Goal: Task Accomplishment & Management: Complete application form

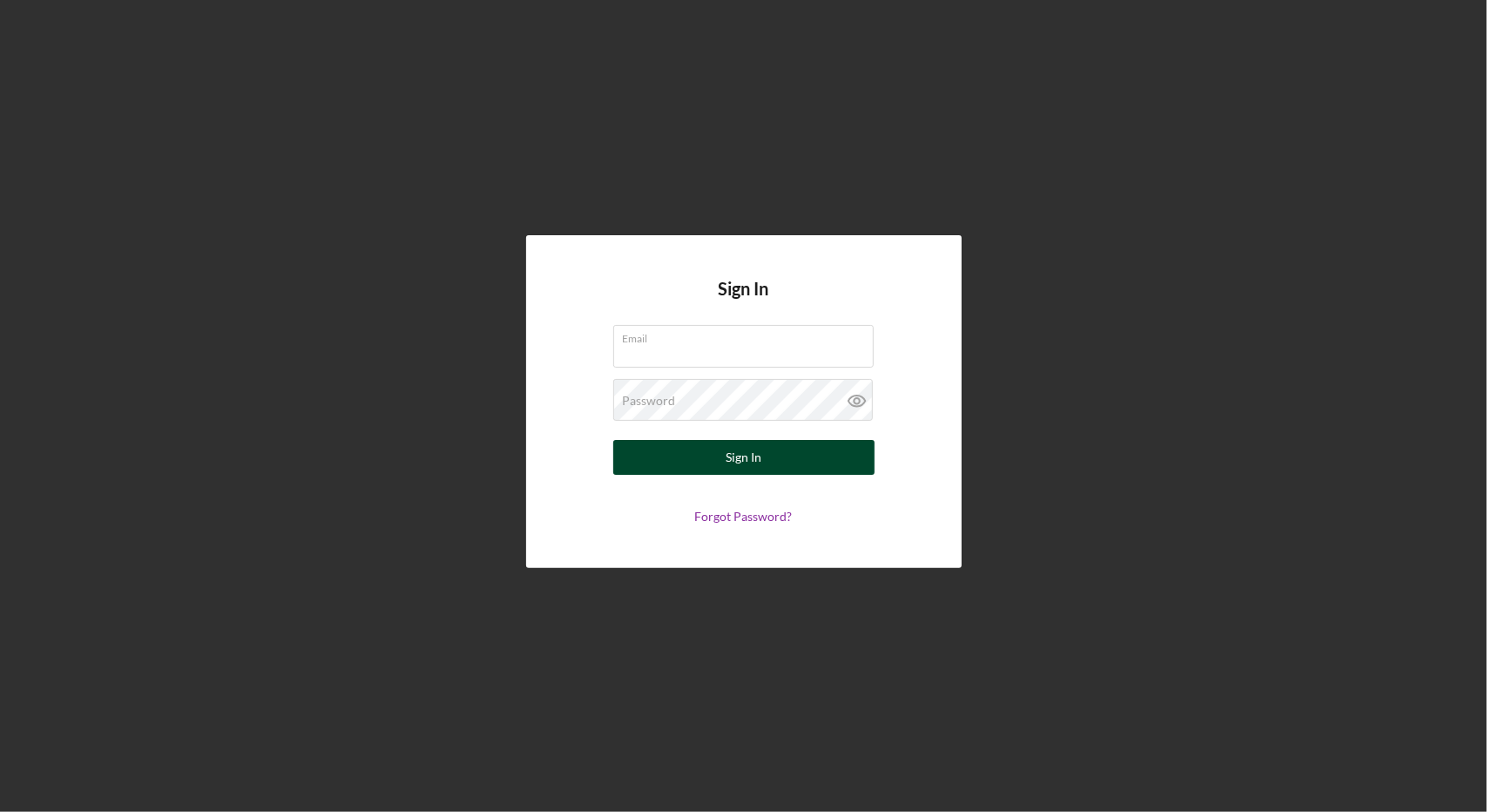
type input "[EMAIL_ADDRESS][DOMAIN_NAME]"
click at [721, 459] on button "Sign In" at bounding box center [744, 457] width 261 height 34
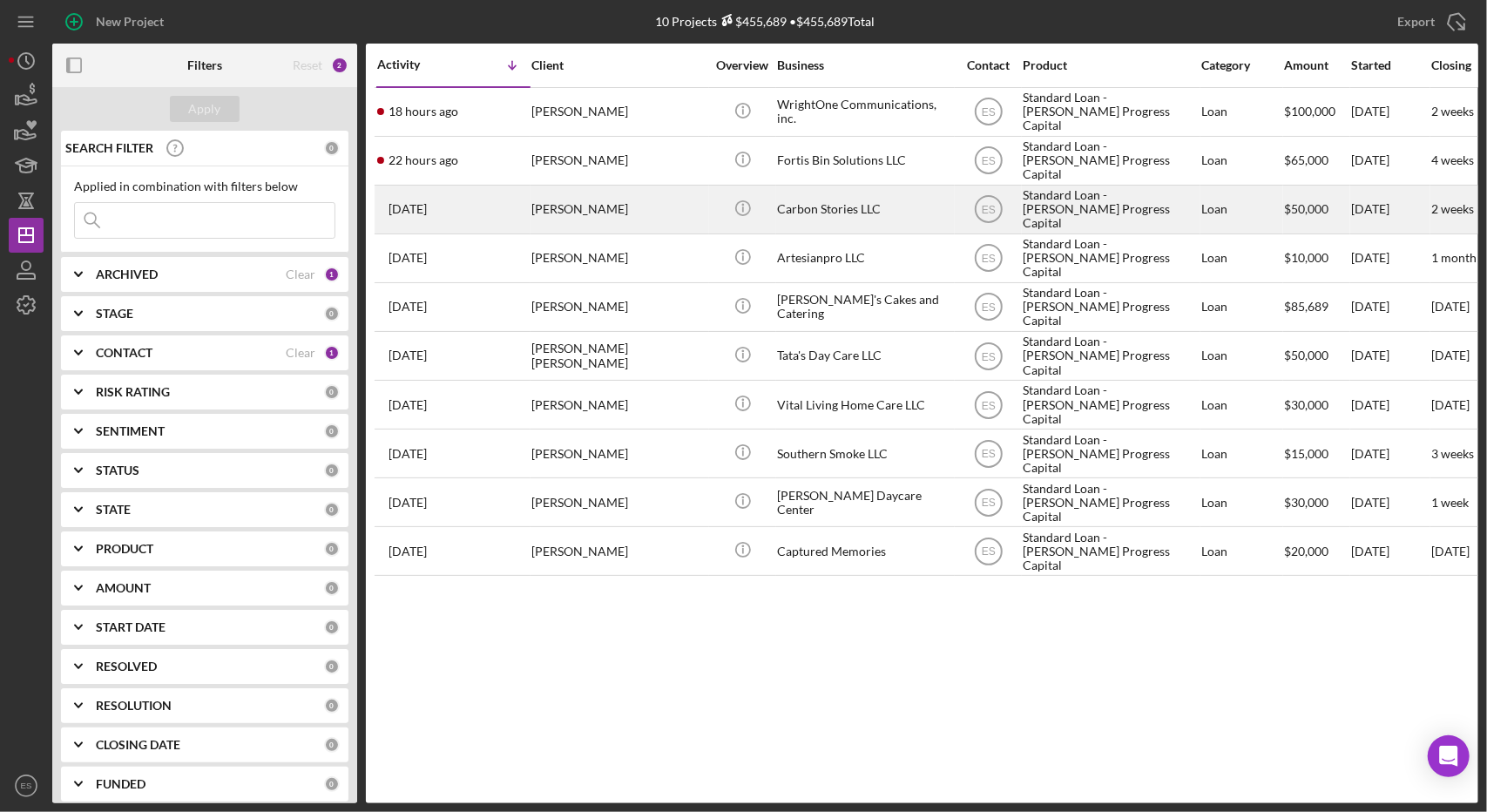
click at [858, 219] on div "Carbon Stories LLC" at bounding box center [864, 209] width 174 height 47
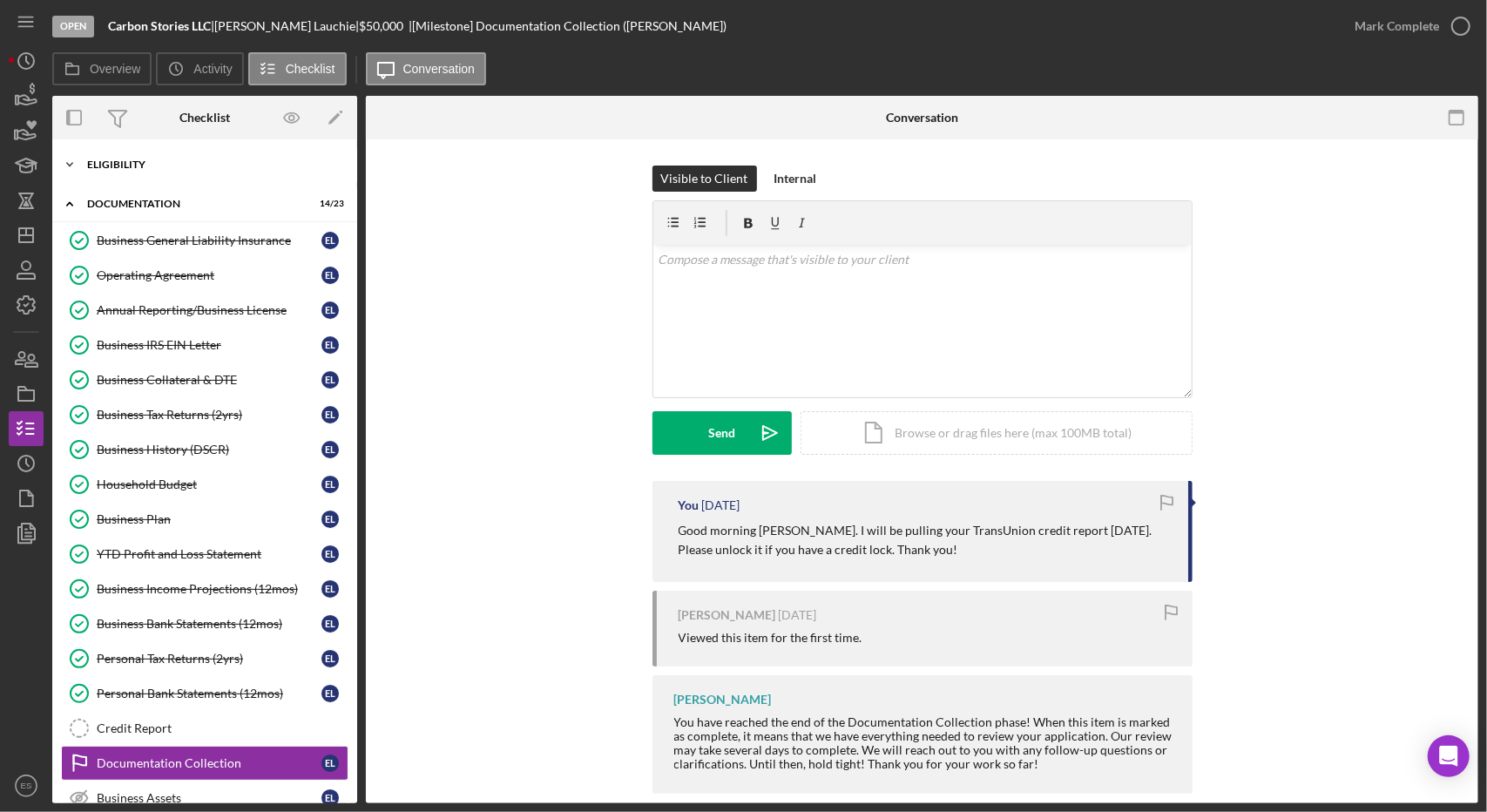
click at [100, 168] on div "Eligibility" at bounding box center [211, 164] width 248 height 10
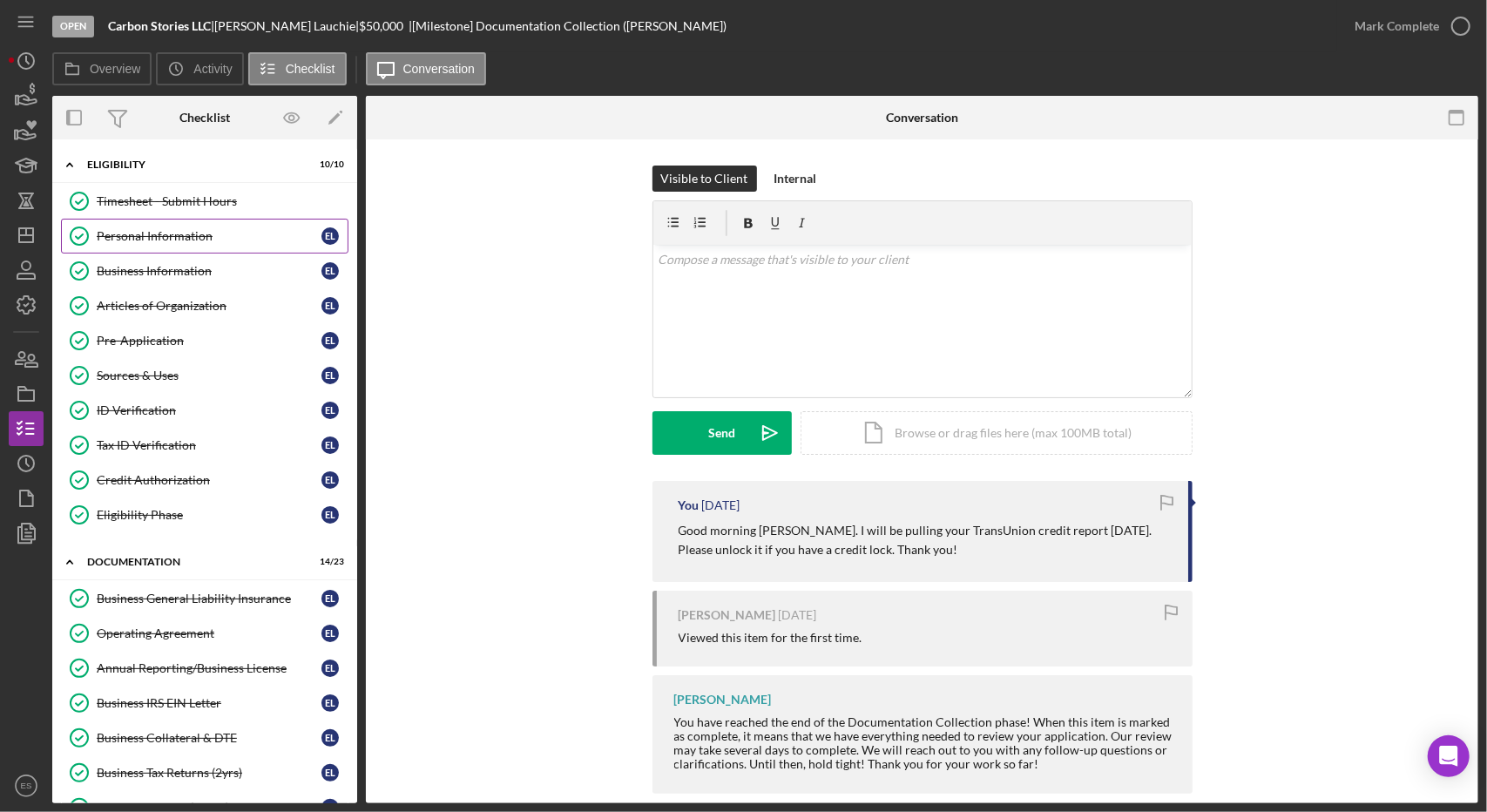
click at [116, 241] on div "Personal Information" at bounding box center [209, 235] width 225 height 14
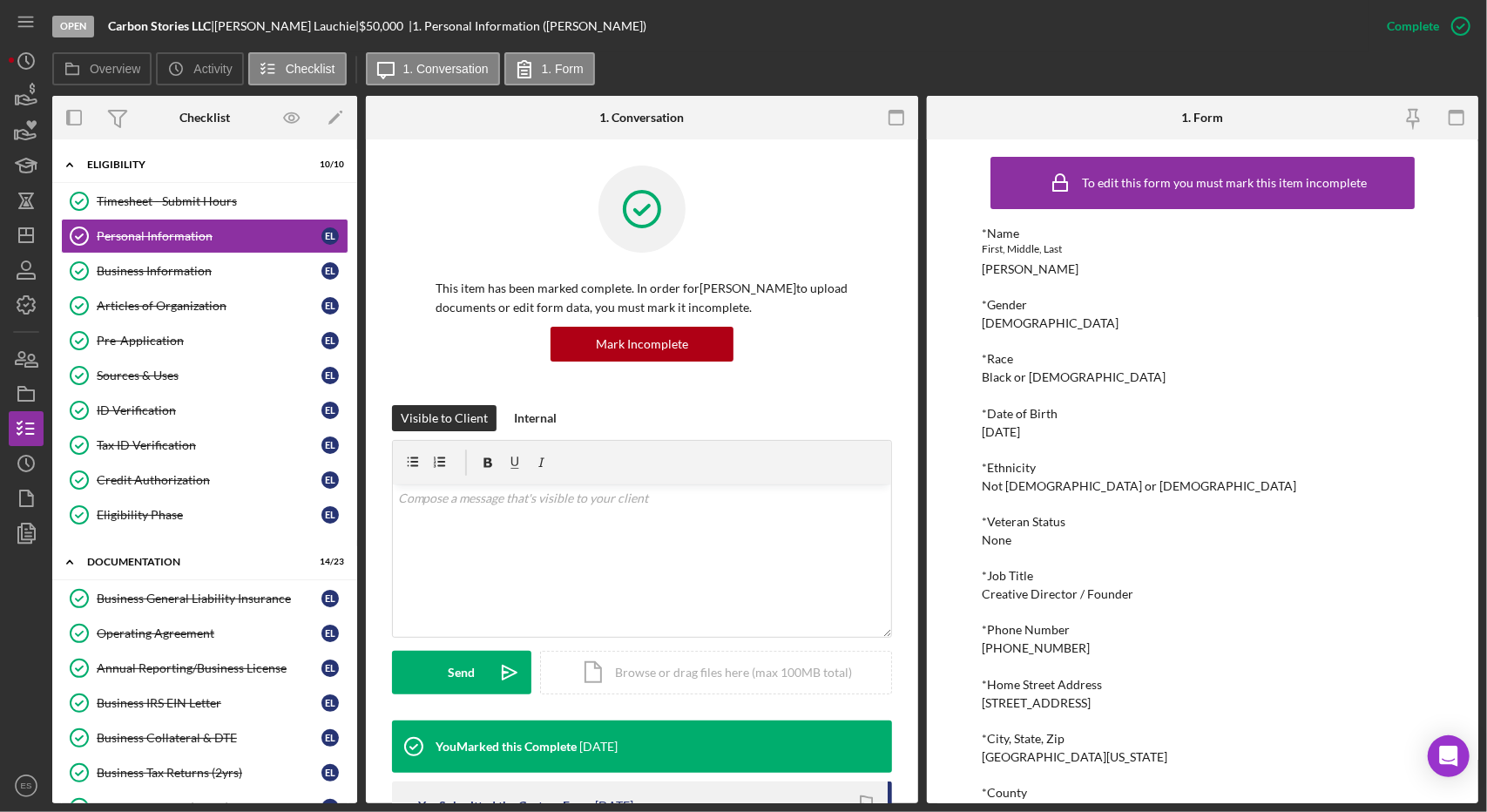
drag, startPoint x: 1105, startPoint y: 279, endPoint x: 1052, endPoint y: 273, distance: 53.3
click at [1052, 273] on div "*Name First, Middle, Last Erik Quindell Lauchié *Gender Male *Race Black or Afr…" at bounding box center [1202, 549] width 442 height 646
click at [1092, 276] on div "*Name First, Middle, Last Erik Quindell Lauchié *Gender Male *Race Black or Afr…" at bounding box center [1202, 549] width 442 height 646
drag, startPoint x: 1097, startPoint y: 269, endPoint x: 1052, endPoint y: 272, distance: 45.1
click at [1052, 272] on div "*Name First, Middle, Last Erik Quindell Lauchié" at bounding box center [1202, 250] width 442 height 49
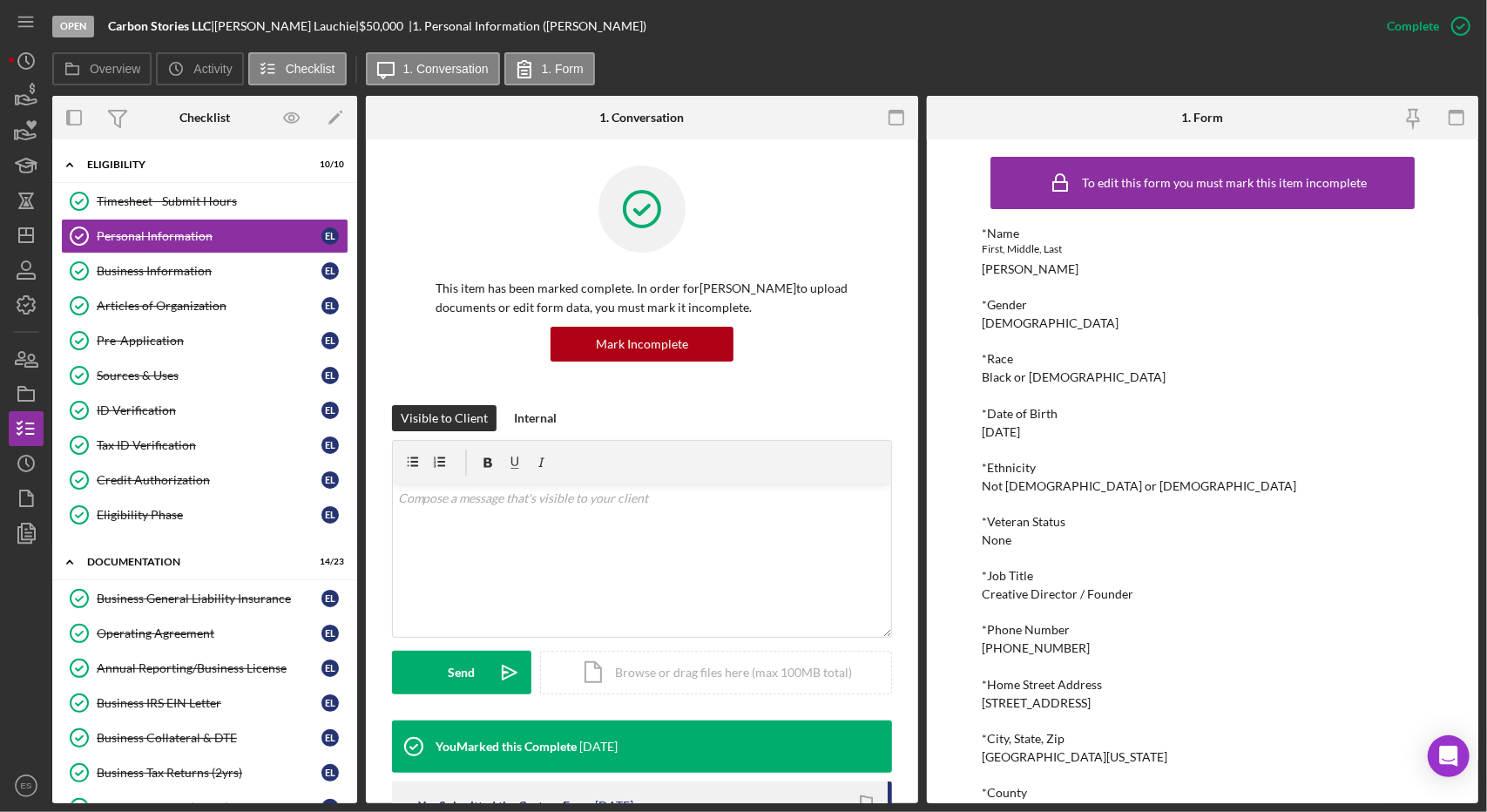
copy div "Lauchié"
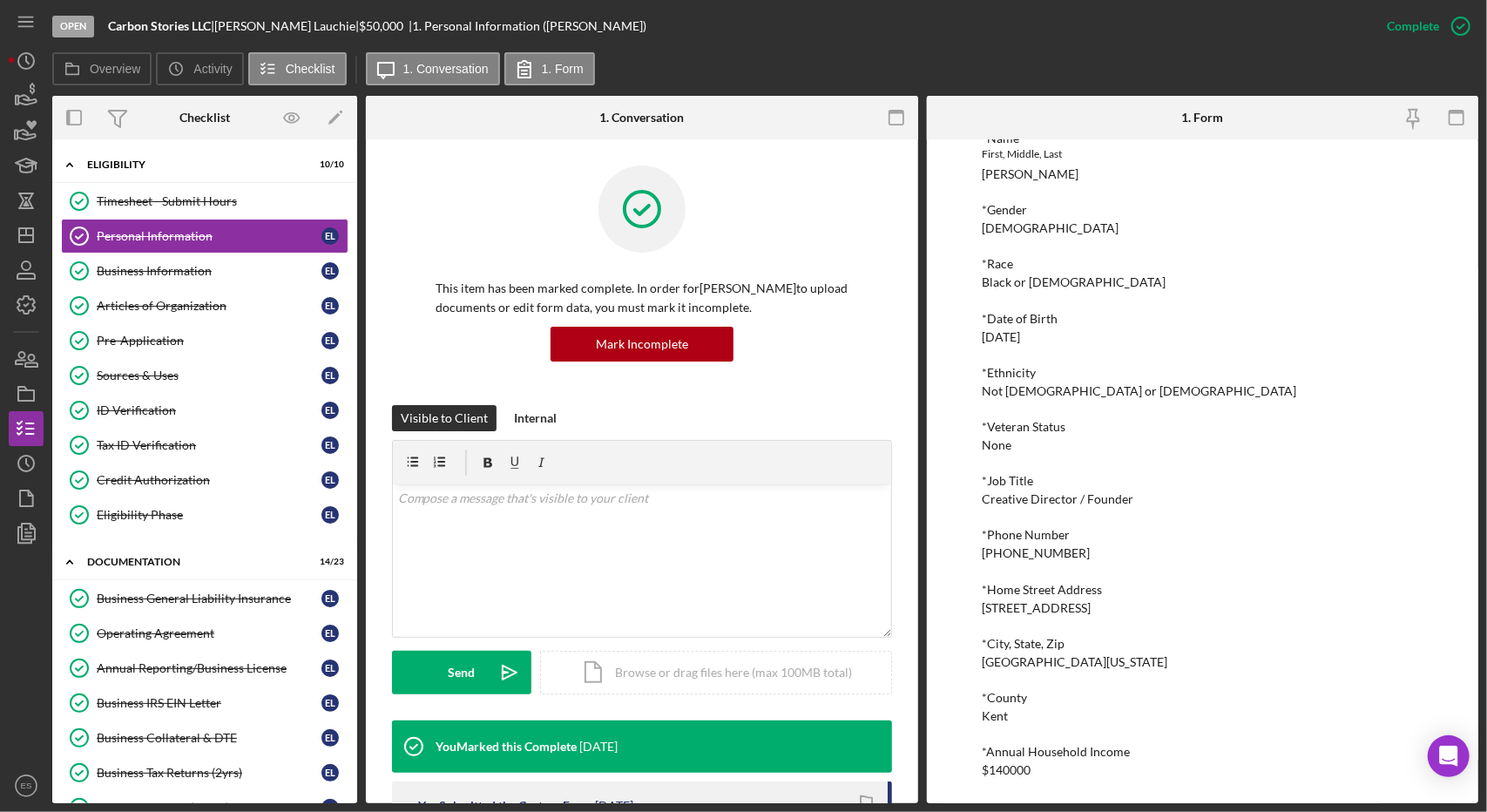
drag, startPoint x: 1120, startPoint y: 606, endPoint x: 977, endPoint y: 596, distance: 143.3
click at [977, 596] on div "To edit this form you must mark this item incomplete *Name First, Middle, Last …" at bounding box center [1203, 471] width 553 height 663
copy div "2047 Sweetspire Lane NE"
click at [1123, 168] on div "*Name First, Middle, Last Erik Quindell Lauchié" at bounding box center [1202, 155] width 442 height 49
click at [170, 477] on div "Credit Authorization" at bounding box center [209, 479] width 225 height 14
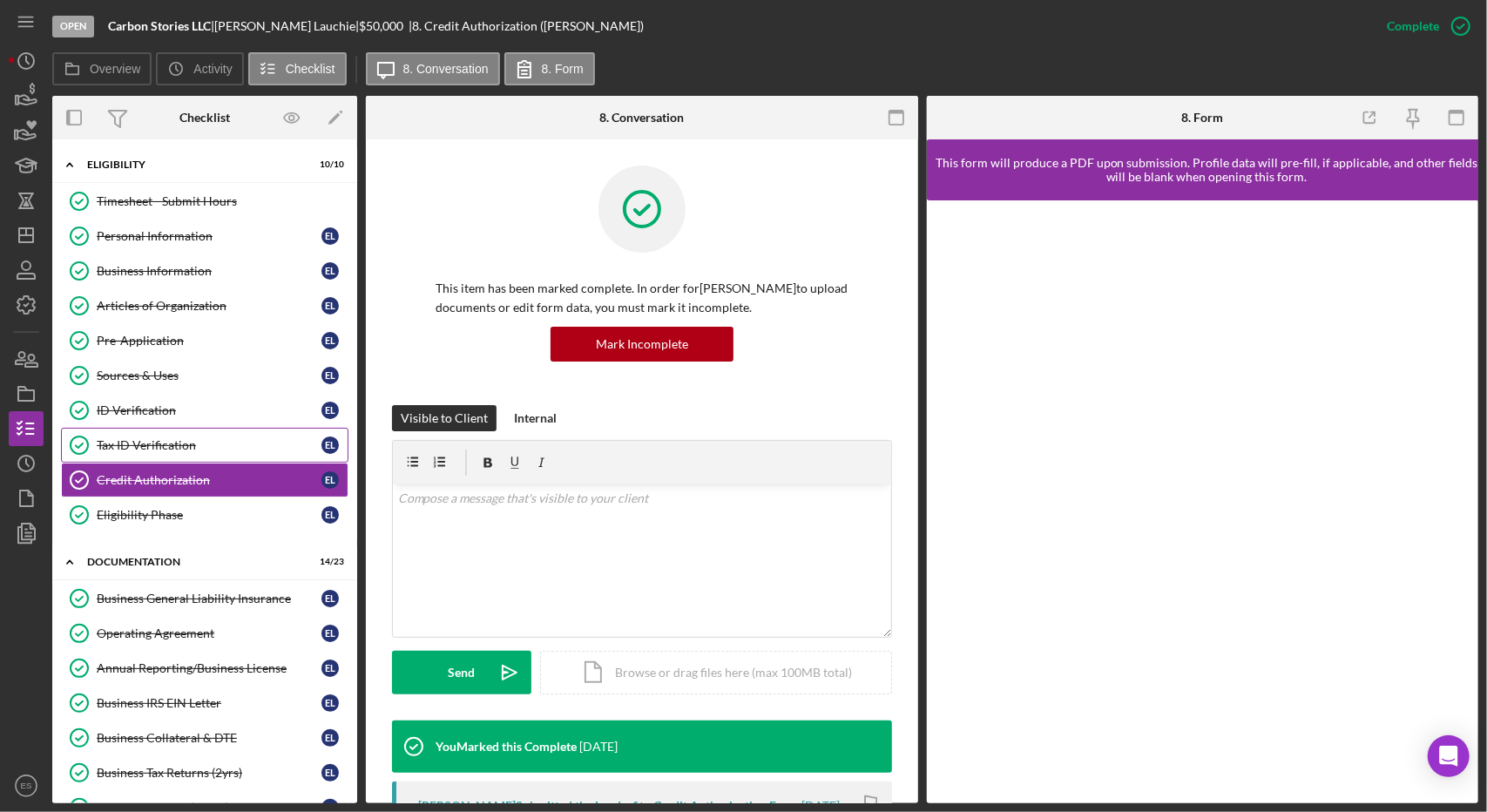
click at [182, 438] on div "Tax ID Verification" at bounding box center [209, 445] width 225 height 14
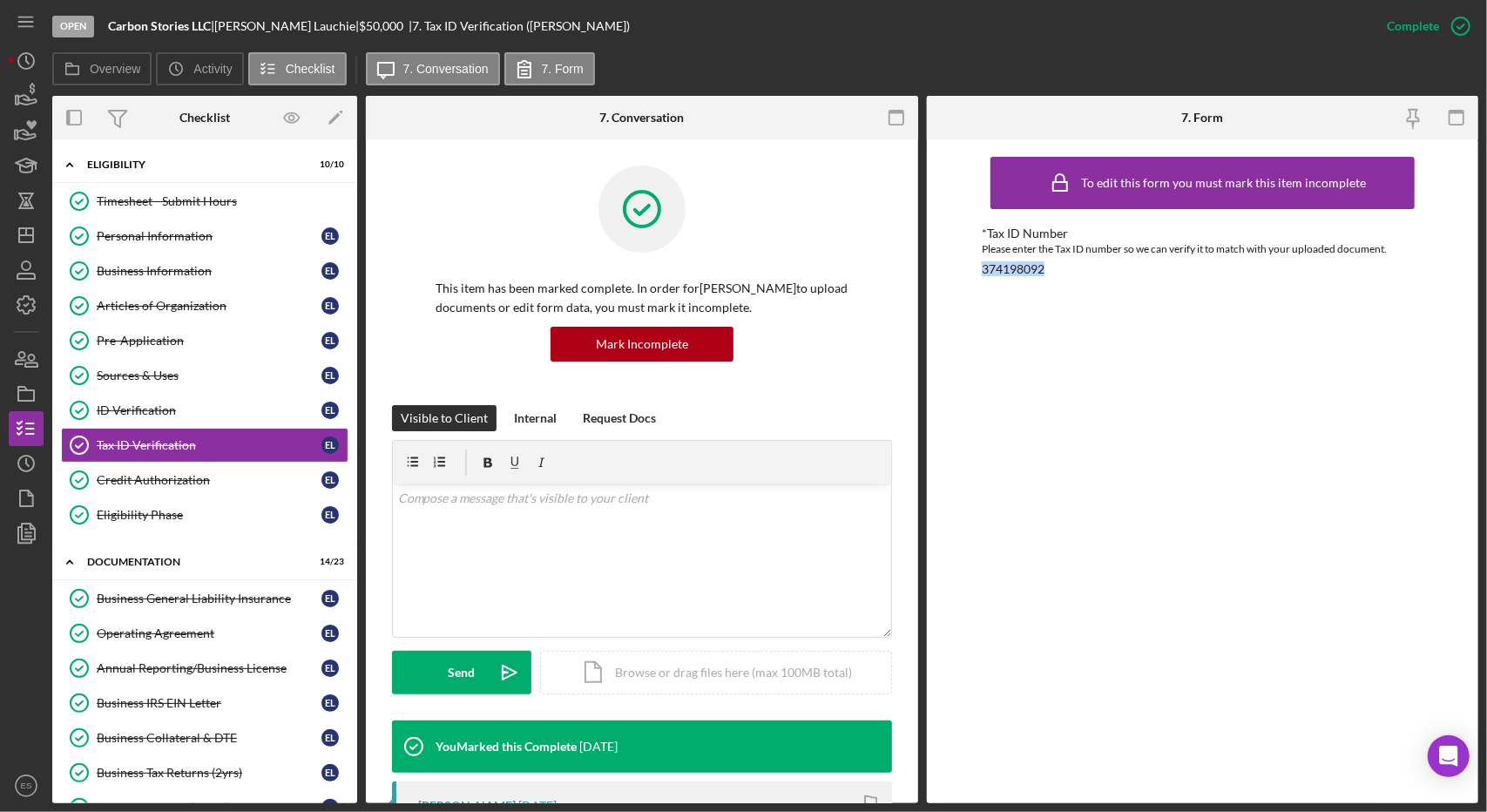
drag, startPoint x: 1051, startPoint y: 273, endPoint x: 979, endPoint y: 273, distance: 72.0
click at [979, 273] on div "To edit this form you must mark this item incomplete *Tax ID Number Please ente…" at bounding box center [1203, 471] width 553 height 663
click at [1062, 319] on div "To edit this form you must mark this item incomplete *Tax ID Number Please ente…" at bounding box center [1202, 471] width 442 height 646
click at [102, 163] on div "Eligibility" at bounding box center [211, 164] width 248 height 10
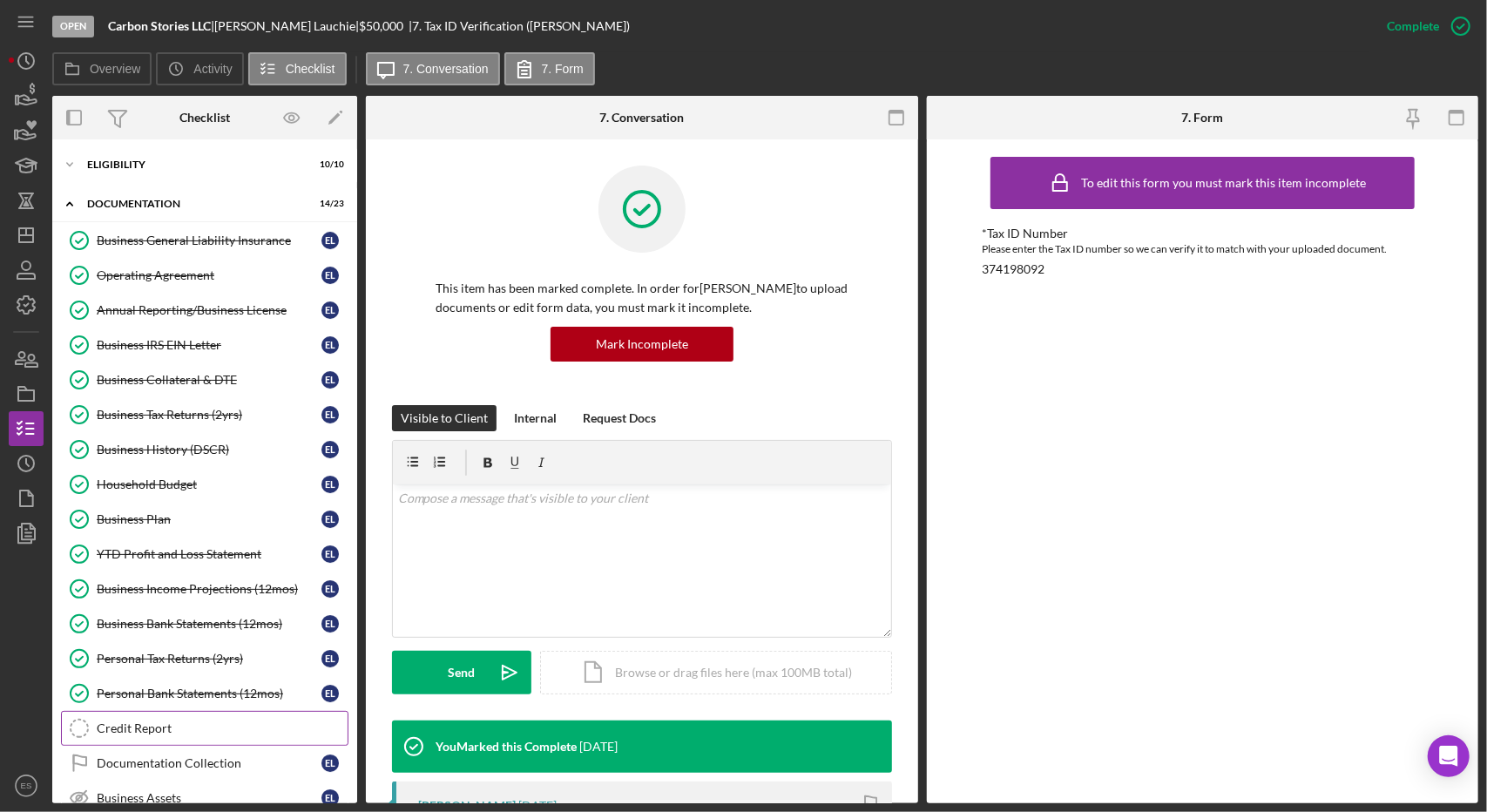
click at [152, 711] on link "Credit Report Credit Report" at bounding box center [205, 727] width 288 height 34
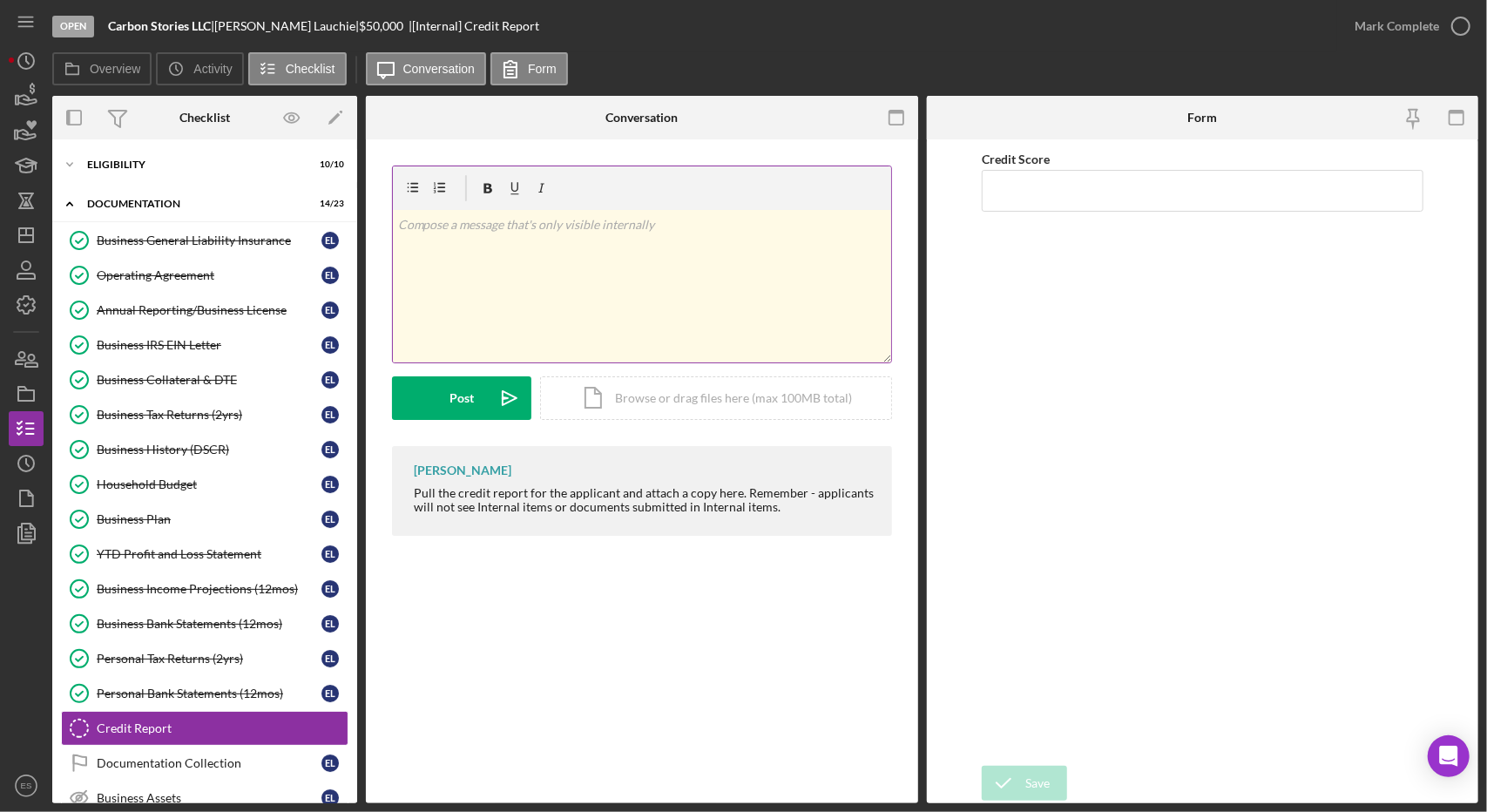
click at [645, 313] on div "v Color teal Color pink Remove color Add row above Add row below Add column bef…" at bounding box center [642, 286] width 499 height 153
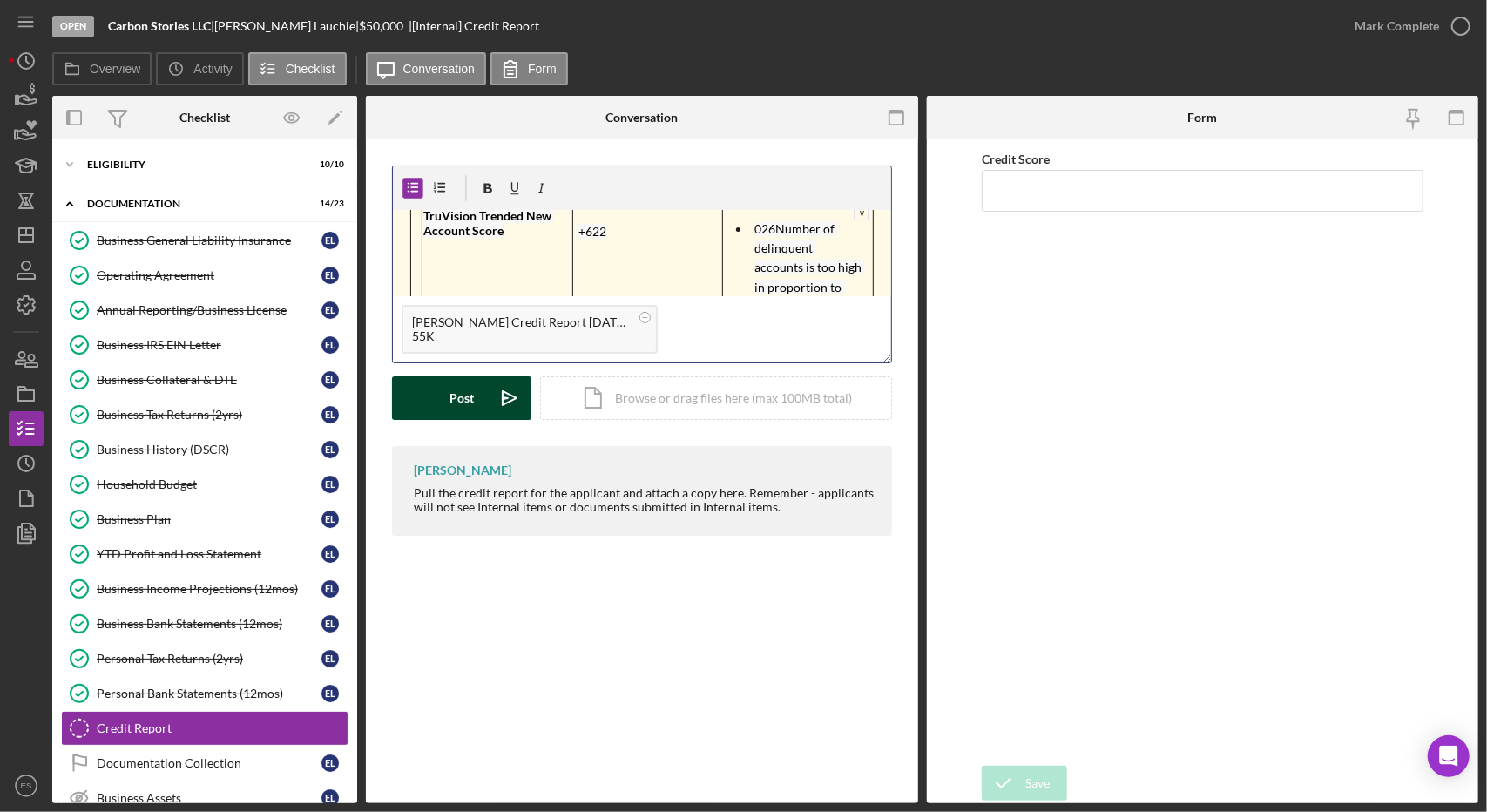
scroll to position [73, 0]
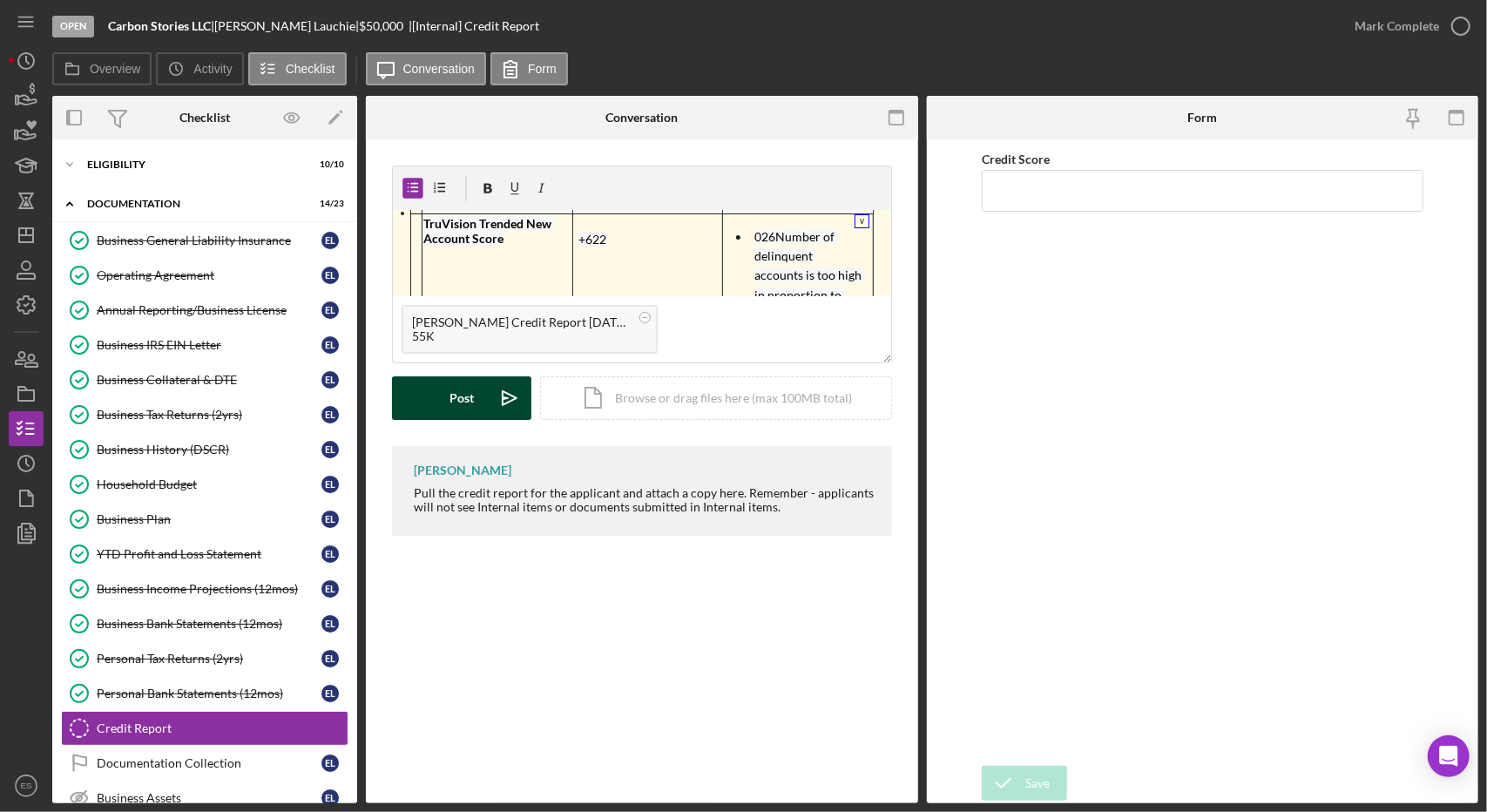
click at [462, 398] on div "Post" at bounding box center [462, 397] width 24 height 44
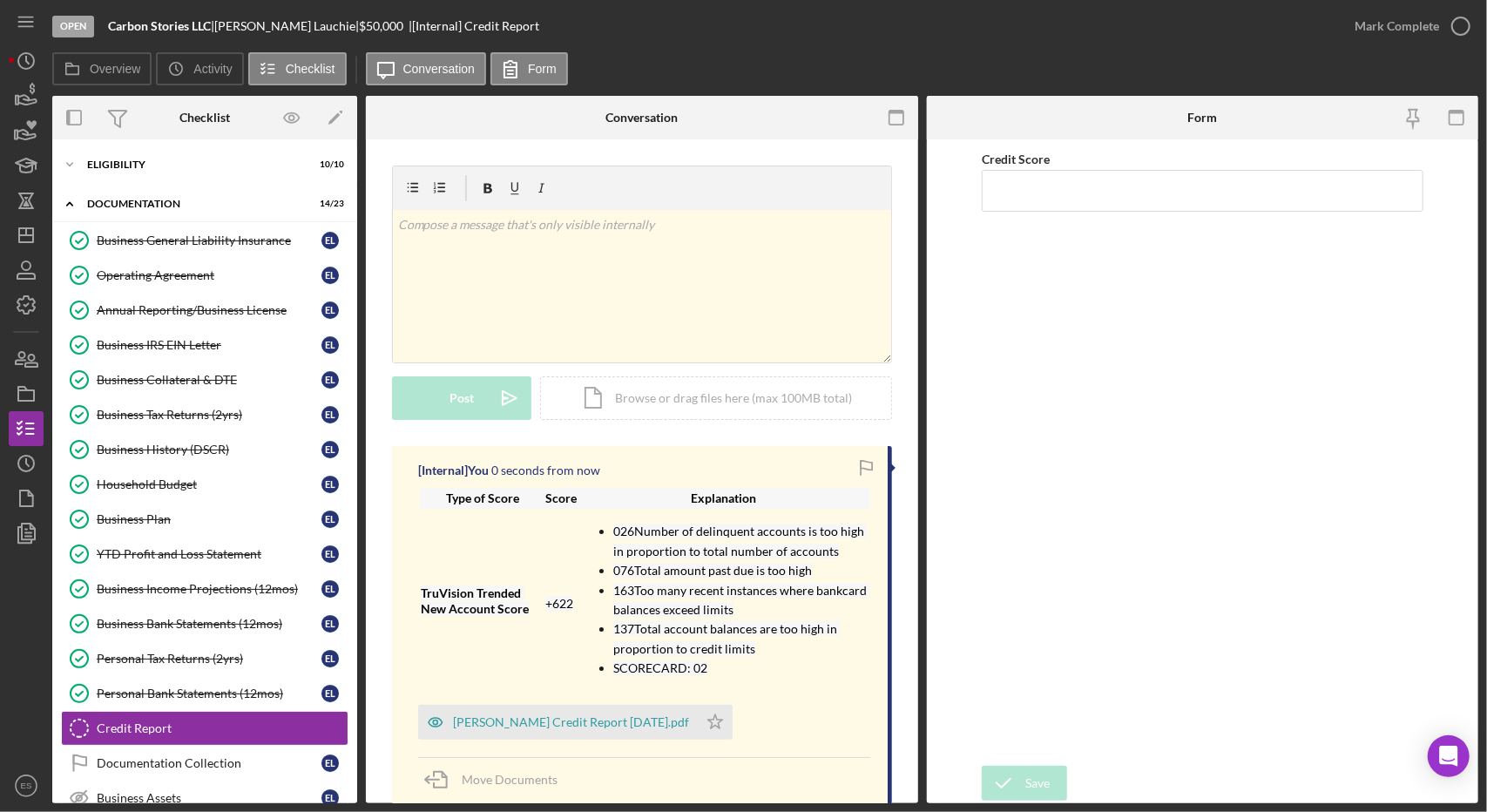
scroll to position [0, 0]
click at [1089, 180] on input "Credit Score" at bounding box center [1202, 191] width 442 height 42
type input "622"
click at [1012, 784] on icon "submit" at bounding box center [1003, 782] width 44 height 44
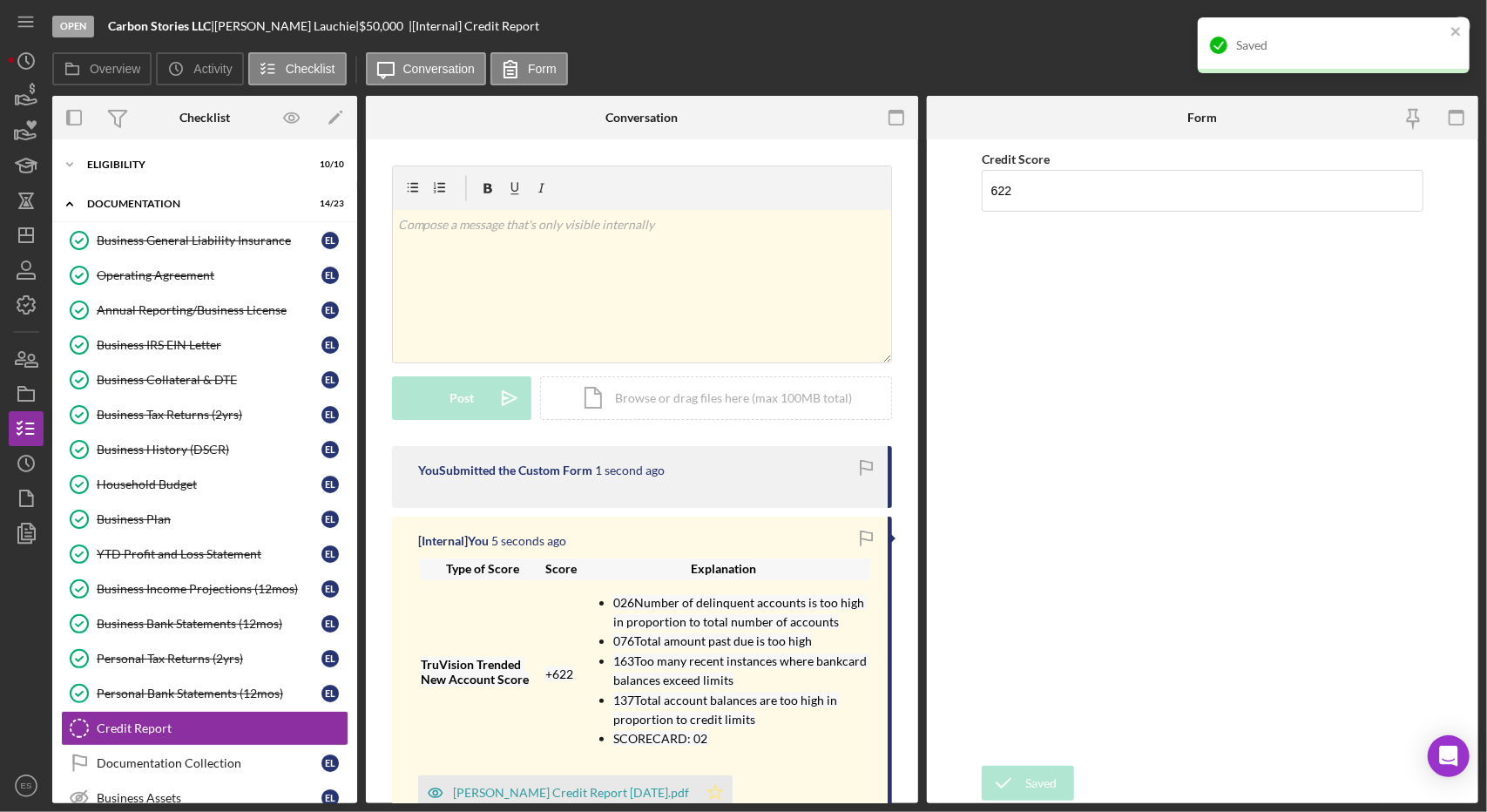
click at [698, 795] on icon "Icon/Star" at bounding box center [715, 792] width 34 height 34
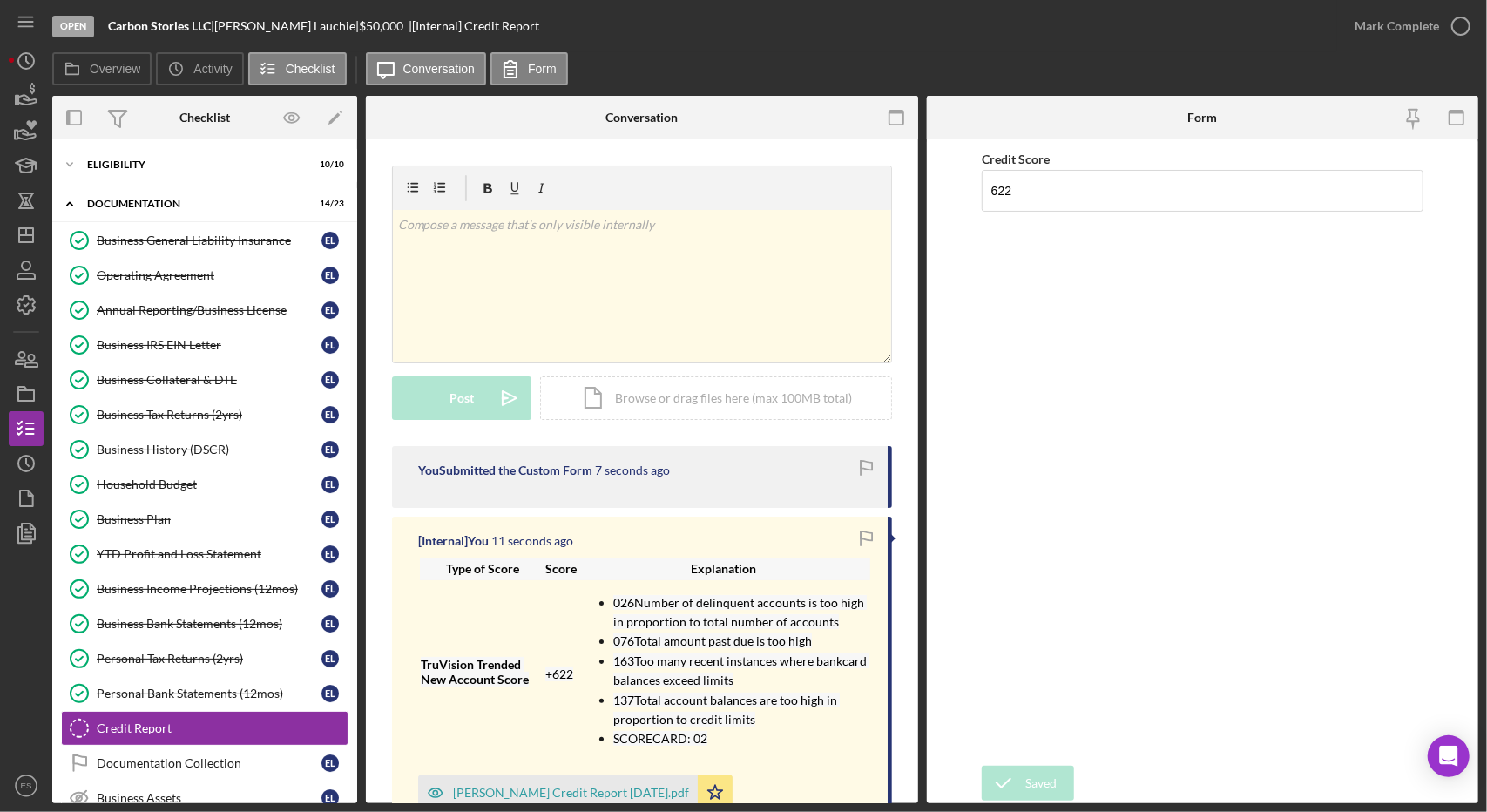
scroll to position [204, 0]
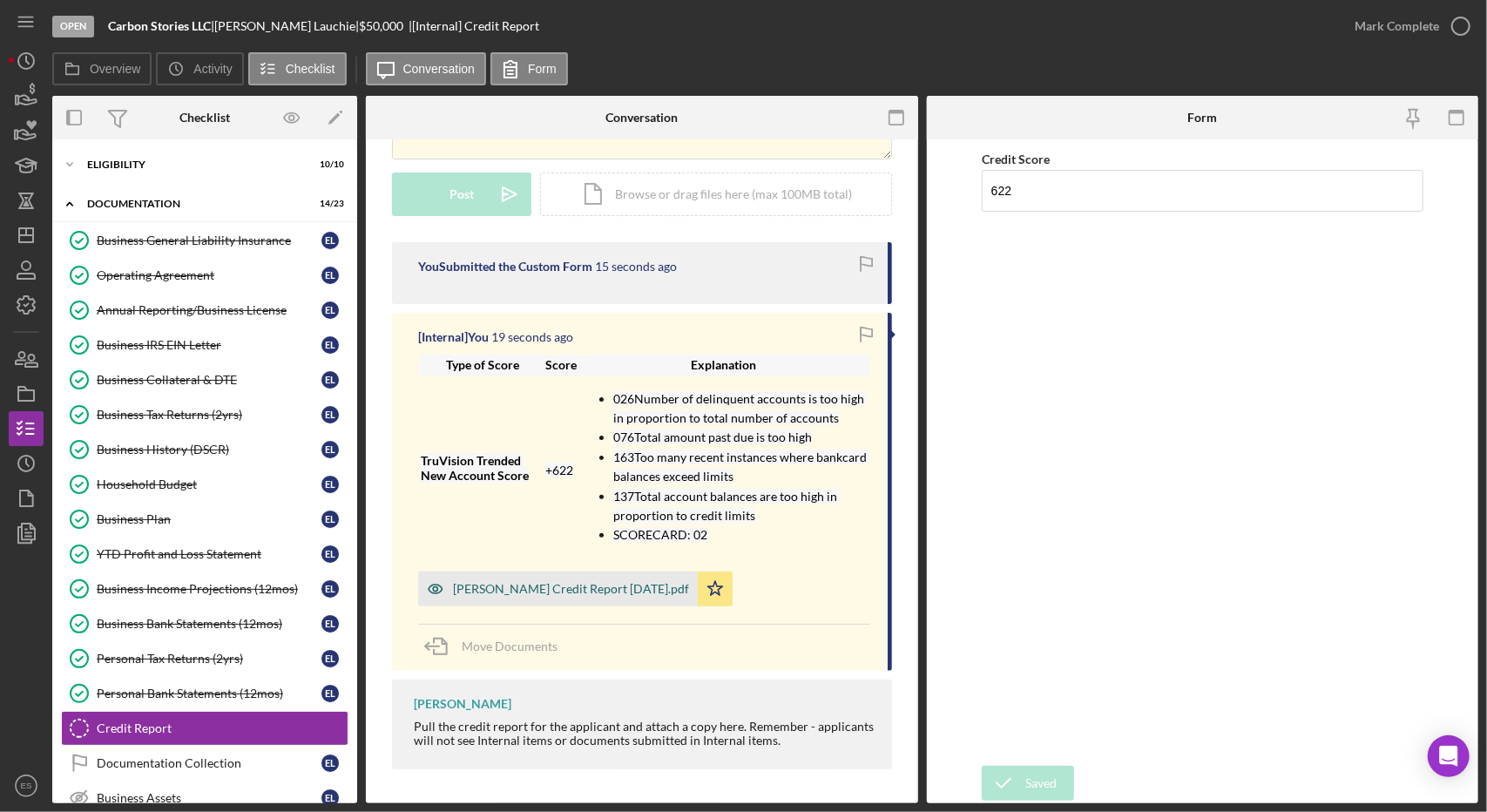
click at [546, 593] on div "E.Lauchie Credit Report 9.12.25.pdf" at bounding box center [571, 588] width 236 height 14
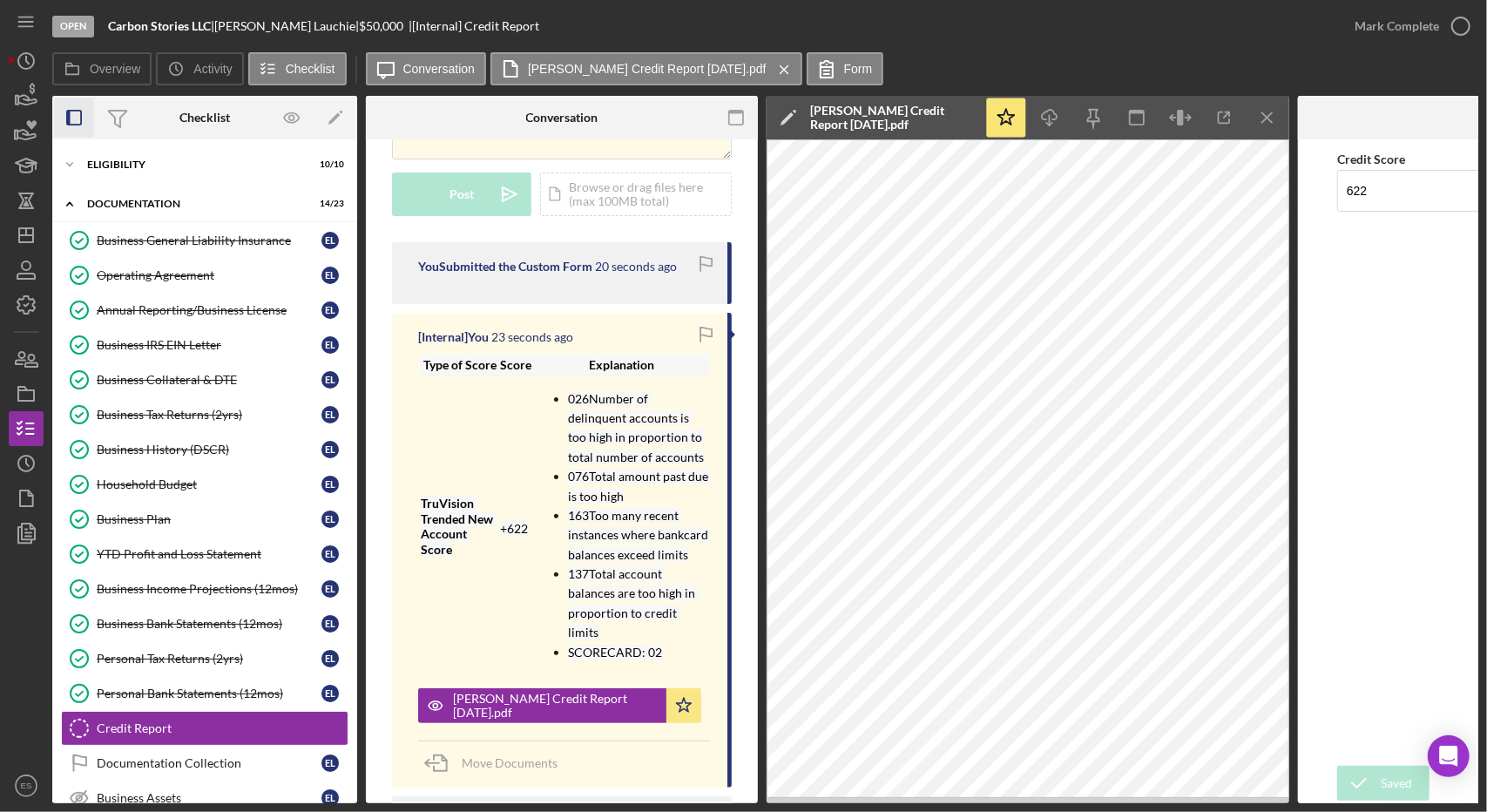
click at [81, 118] on rect "button" at bounding box center [74, 117] width 14 height 14
